Goal: Check status: Check status

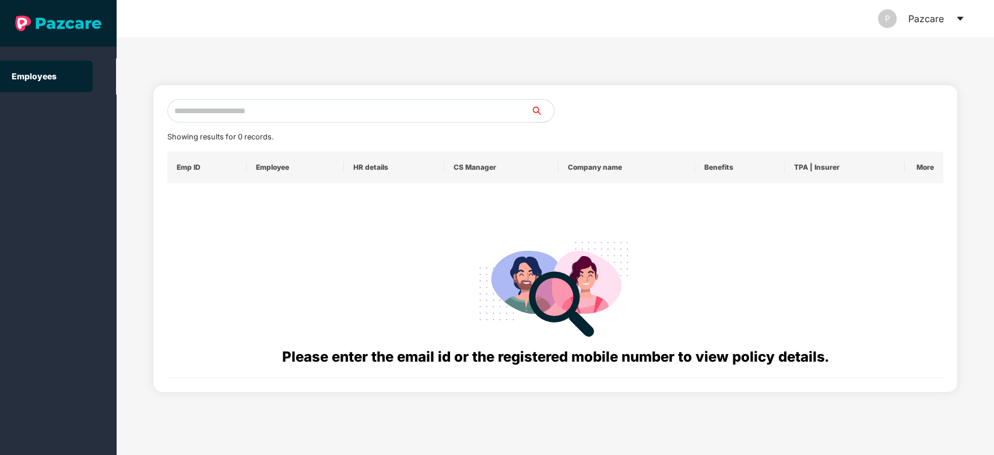
click at [356, 116] on input "text" at bounding box center [349, 110] width 364 height 23
paste input "**********"
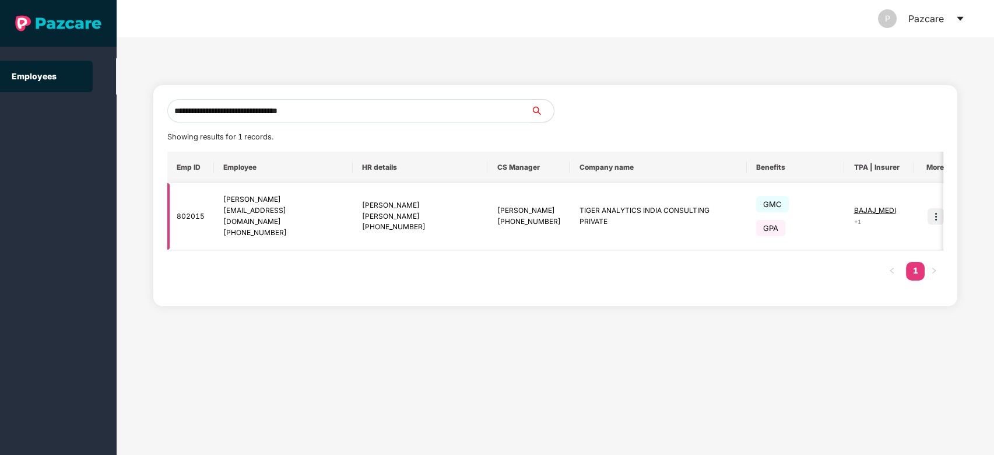
type input "**********"
click at [928, 216] on img at bounding box center [936, 216] width 16 height 16
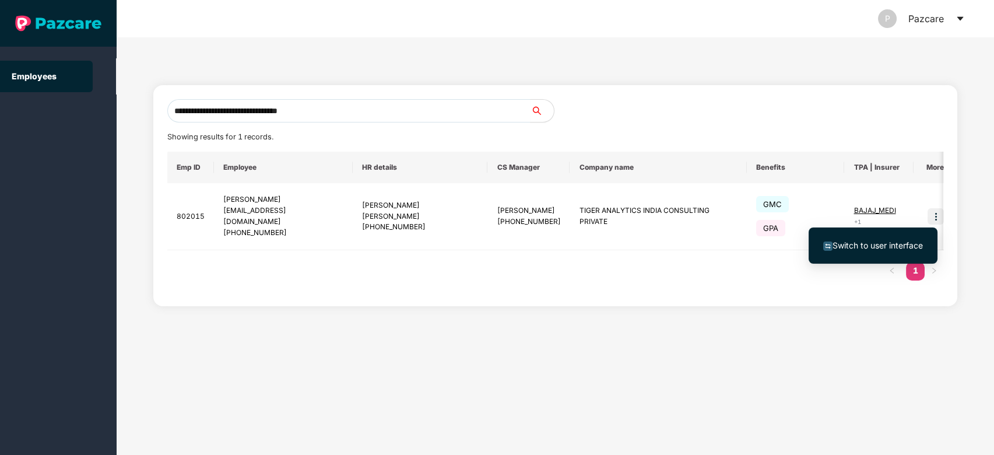
click at [914, 229] on ul "Switch to user interface" at bounding box center [873, 245] width 129 height 36
click at [910, 234] on li "Switch to user interface" at bounding box center [873, 245] width 129 height 24
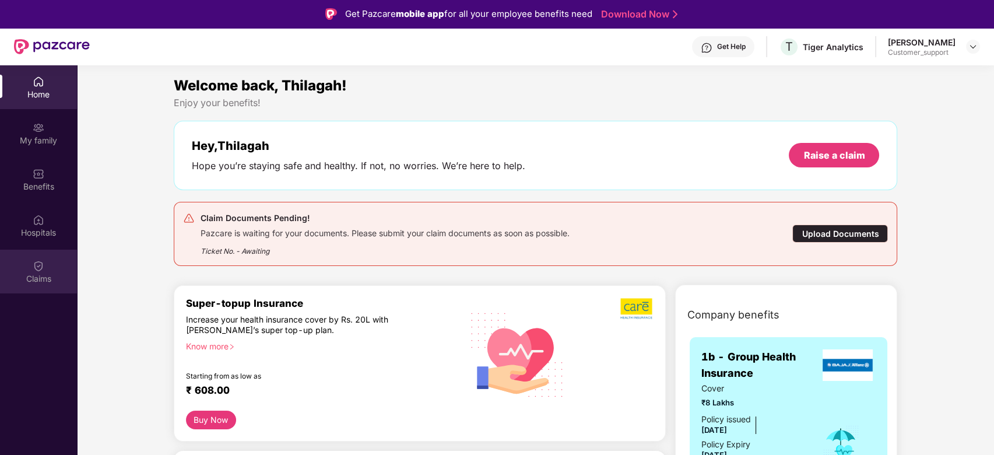
click at [35, 275] on div "Claims" at bounding box center [38, 279] width 77 height 12
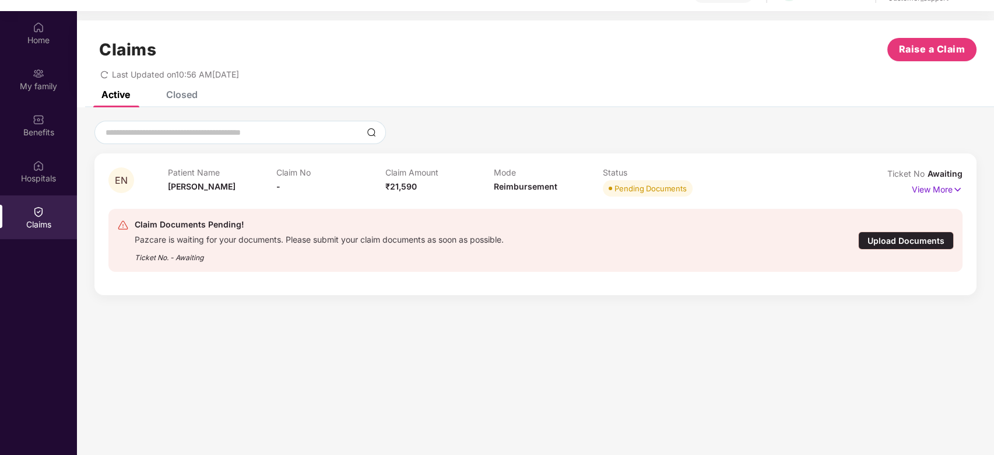
scroll to position [54, 0]
click at [933, 195] on p "View More" at bounding box center [937, 189] width 51 height 16
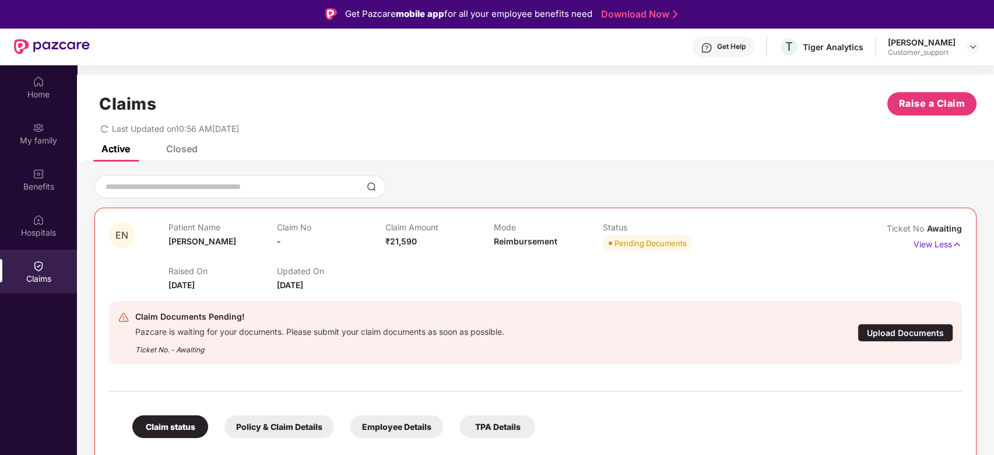
scroll to position [40, 0]
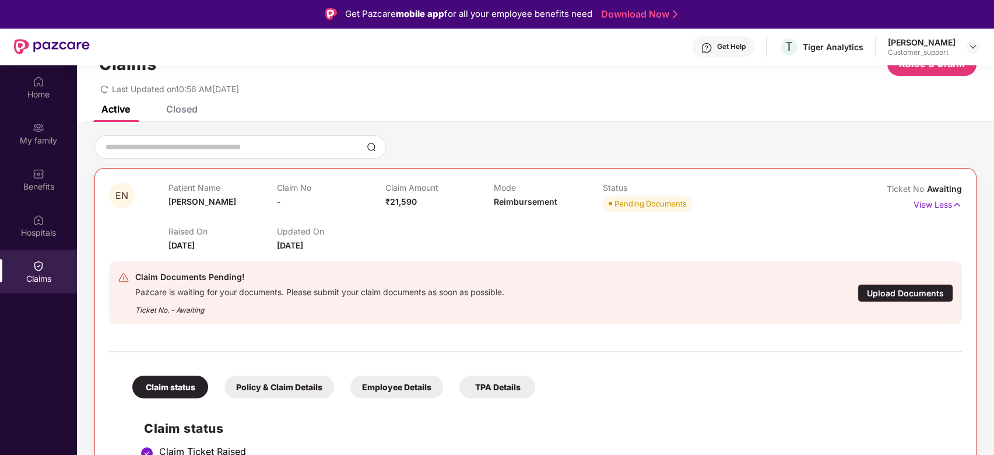
click at [403, 201] on span "₹21,590" at bounding box center [400, 201] width 31 height 10
